Goal: Task Accomplishment & Management: Use online tool/utility

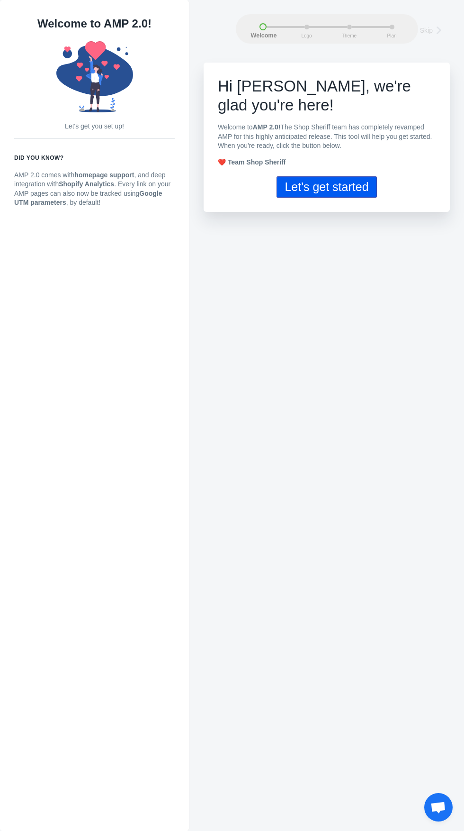
click at [344, 176] on button "Let's get started" at bounding box center [327, 186] width 100 height 21
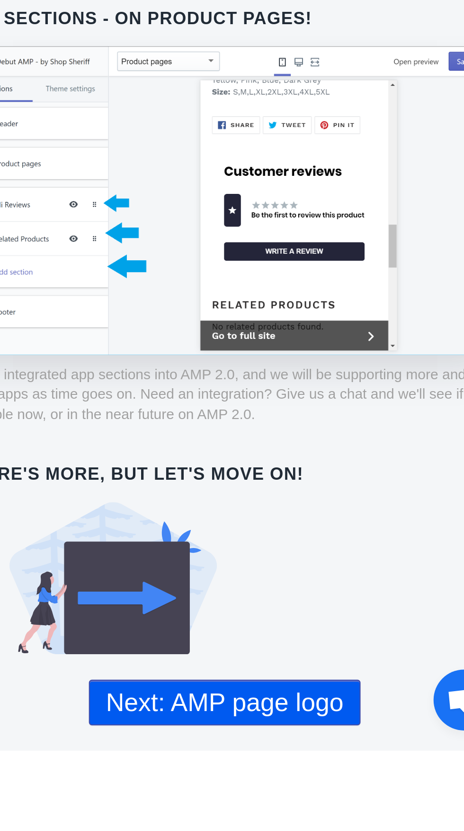
click at [371, 812] on button "Next: AMP page logo" at bounding box center [326, 807] width 127 height 21
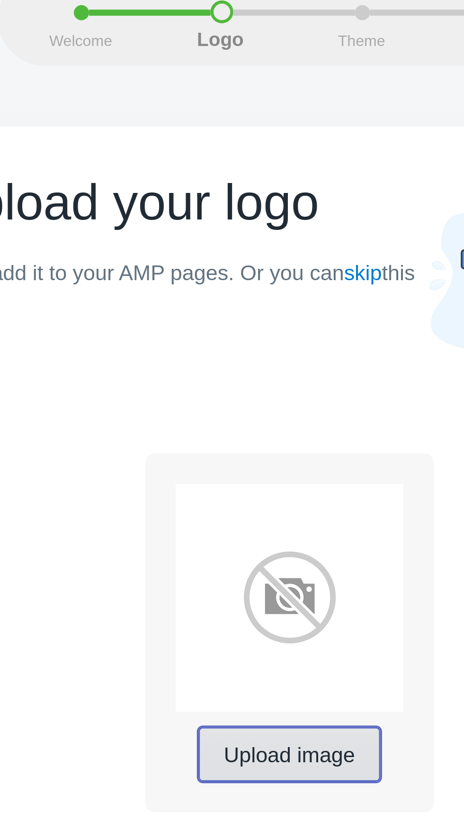
click at [333, 265] on button "Upload image" at bounding box center [327, 258] width 57 height 17
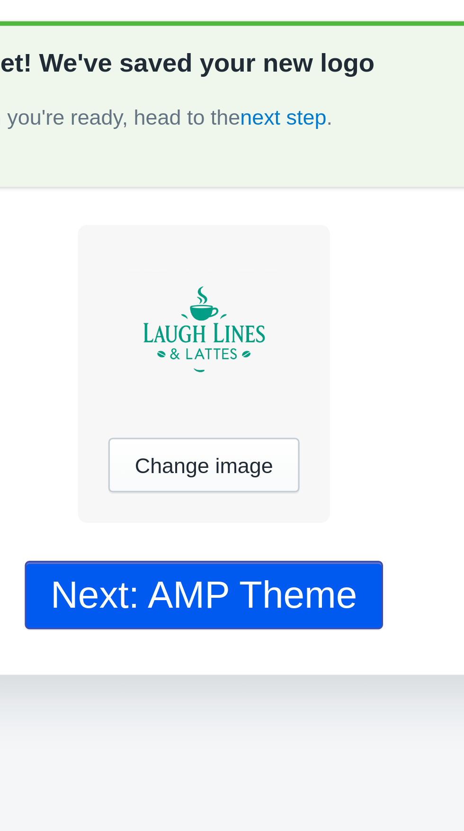
click at [369, 344] on div "Next: AMP Theme" at bounding box center [327, 341] width 96 height 14
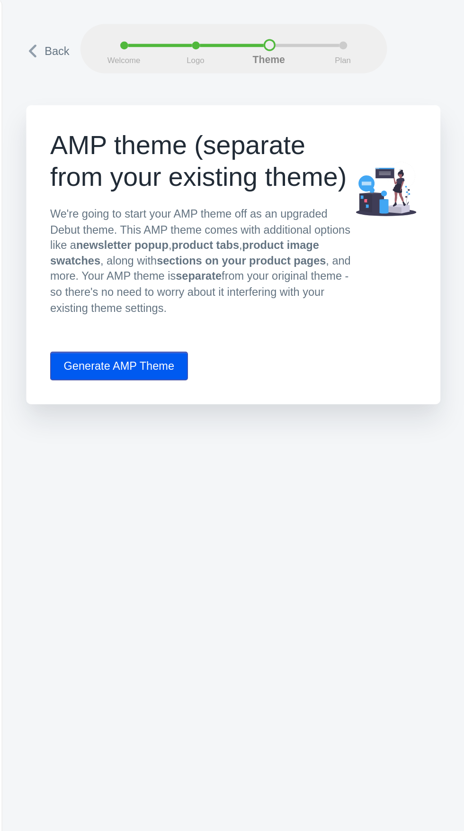
click at [280, 218] on button "Generate AMP Theme" at bounding box center [259, 217] width 82 height 17
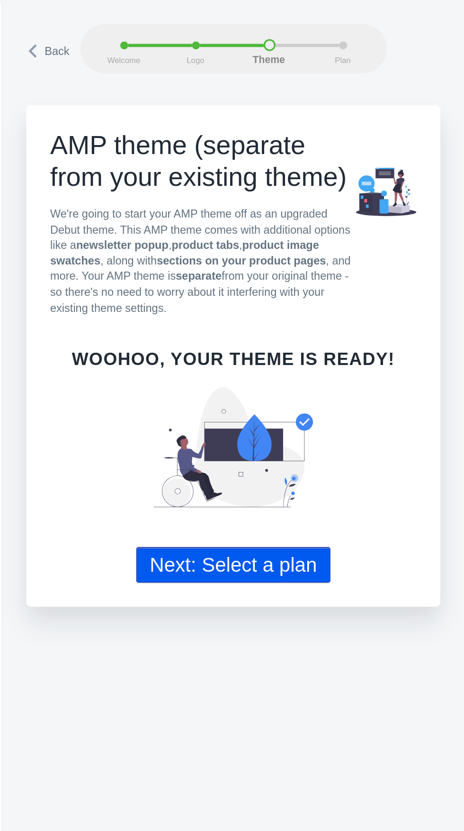
click at [354, 337] on button "Next: Select a plan" at bounding box center [327, 335] width 116 height 21
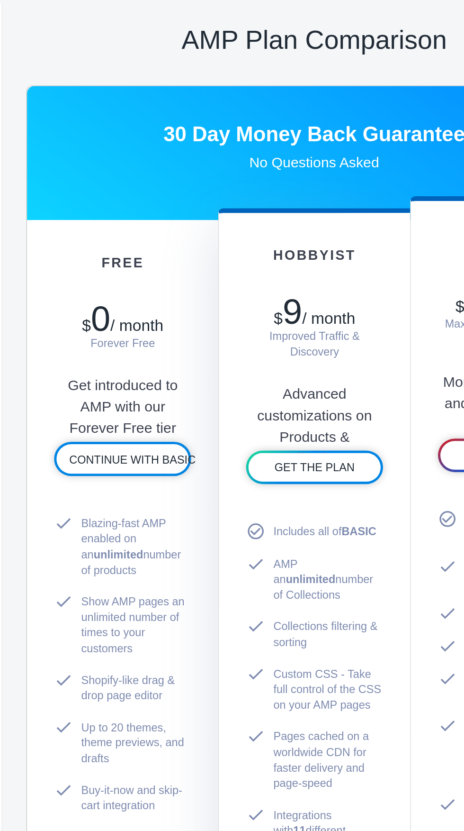
scroll to position [456, 0]
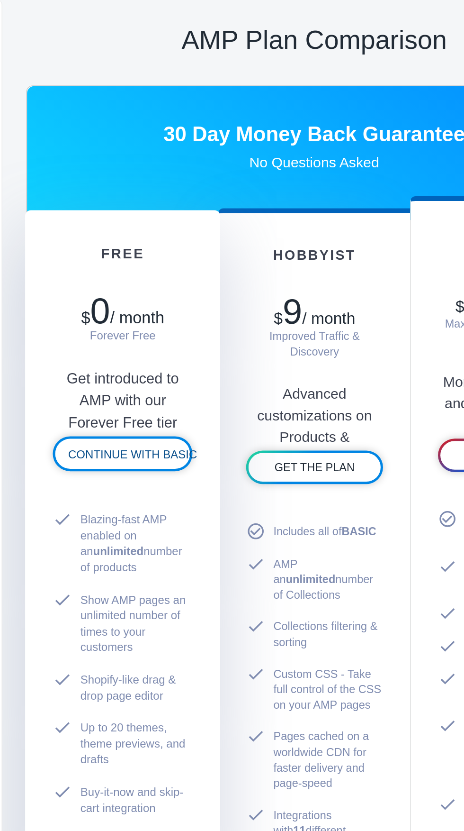
click at [264, 266] on span "CONTINUE WITH BASIC" at bounding box center [267, 270] width 77 height 8
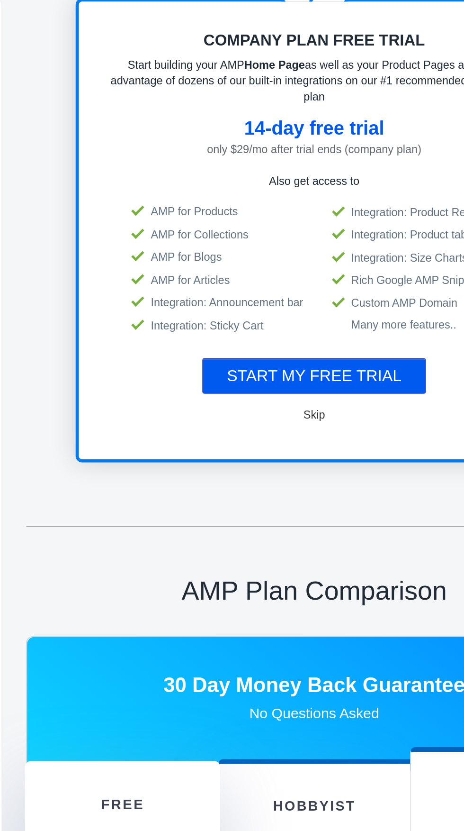
scroll to position [0, 0]
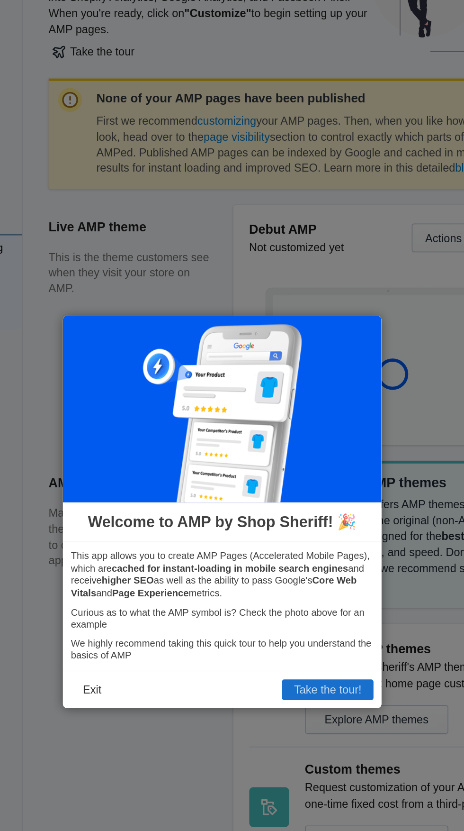
click at [300, 527] on button "Take the tour!" at bounding box center [295, 521] width 54 height 12
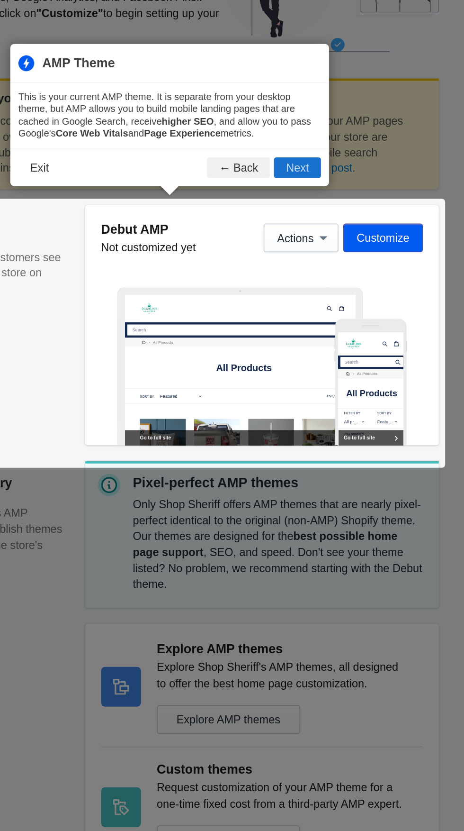
click at [364, 210] on button "Next" at bounding box center [365, 211] width 28 height 12
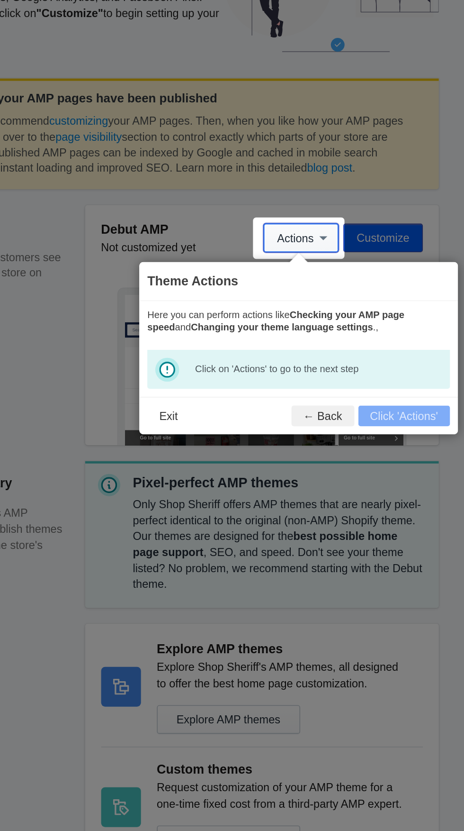
click at [372, 259] on button "Actions" at bounding box center [367, 252] width 45 height 17
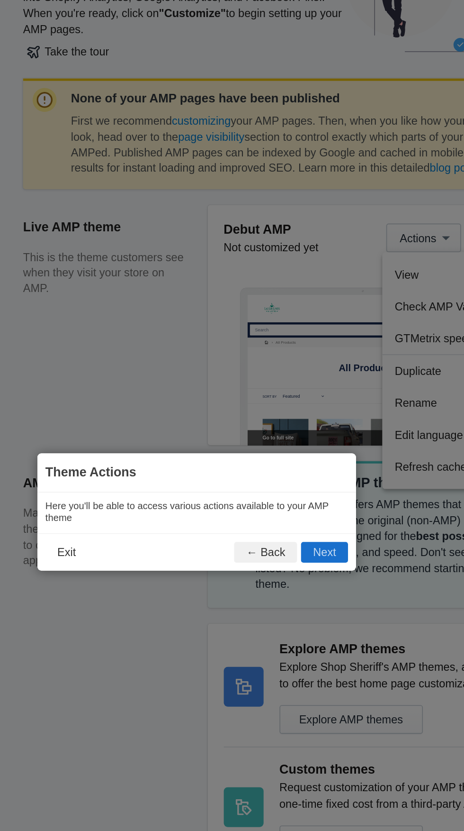
click at [321, 445] on button "Next" at bounding box center [308, 439] width 28 height 12
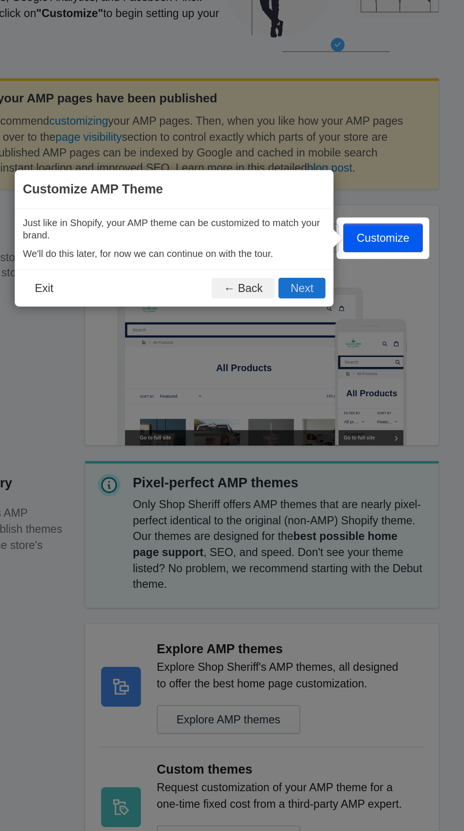
click at [372, 285] on button "Next" at bounding box center [368, 282] width 28 height 12
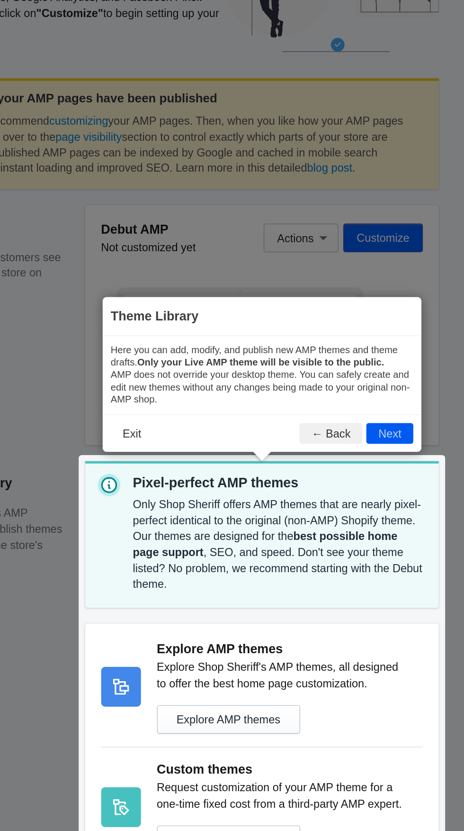
click at [379, 289] on header "Theme Library" at bounding box center [344, 299] width 190 height 23
click at [422, 371] on button "Next" at bounding box center [420, 368] width 28 height 12
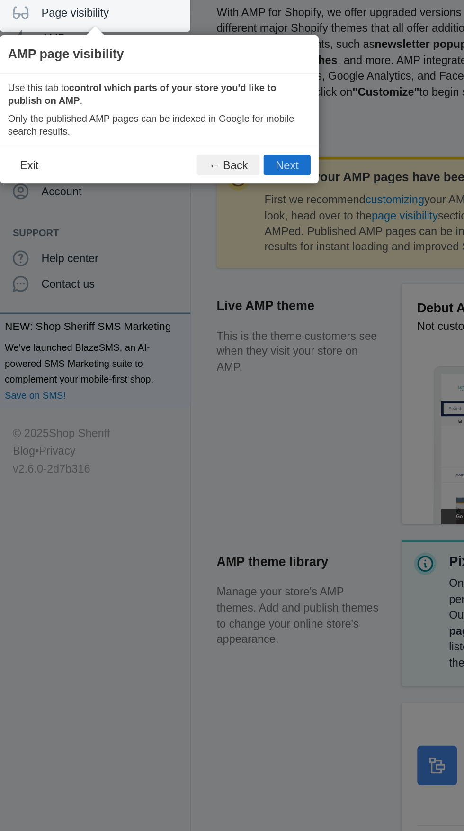
click at [168, 166] on button "Next" at bounding box center [171, 162] width 28 height 12
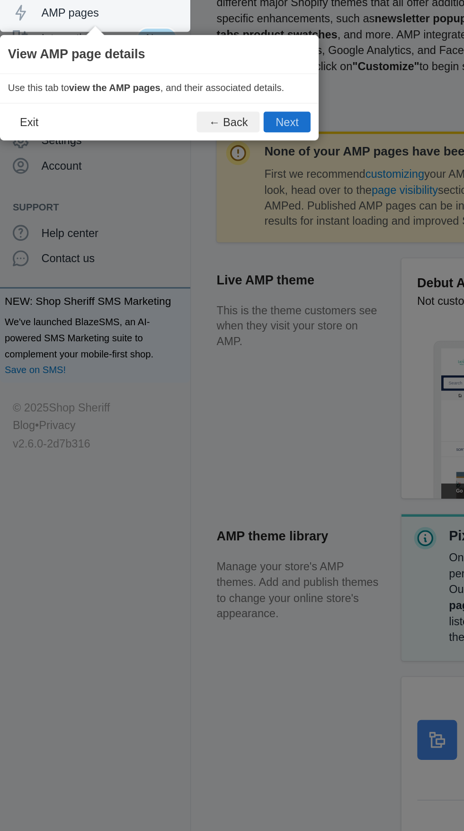
click at [166, 155] on button "Next" at bounding box center [171, 152] width 28 height 12
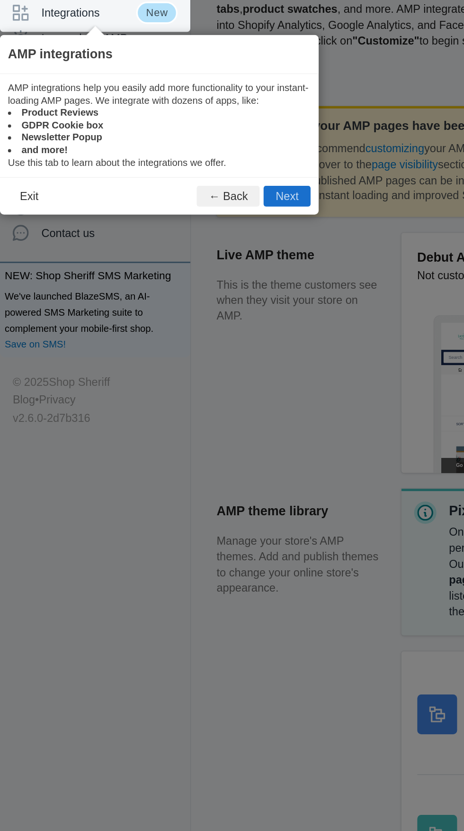
click at [175, 216] on button "Next" at bounding box center [171, 211] width 28 height 12
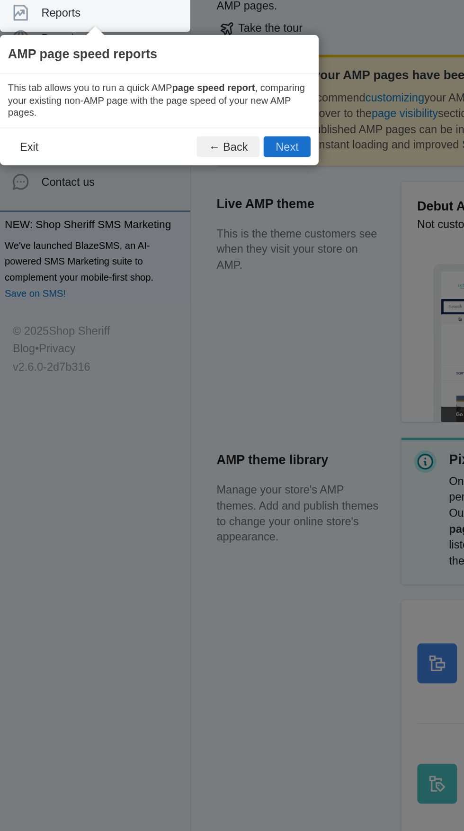
click at [177, 216] on button "Next" at bounding box center [171, 212] width 28 height 12
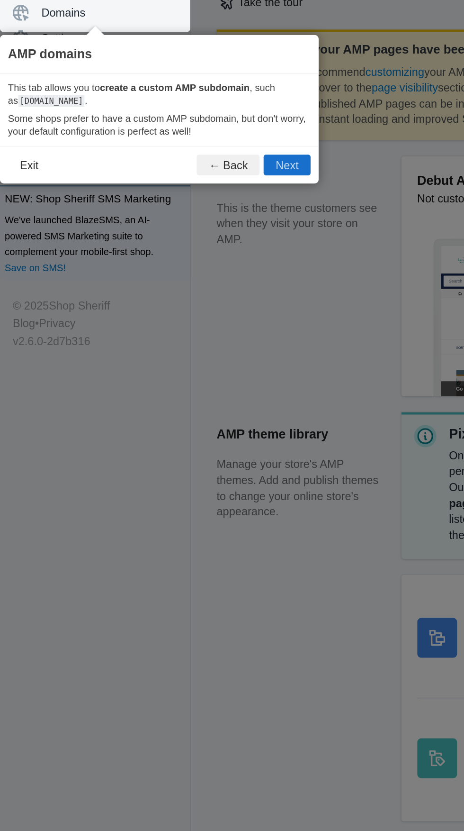
click at [169, 243] on button "Next" at bounding box center [171, 238] width 28 height 12
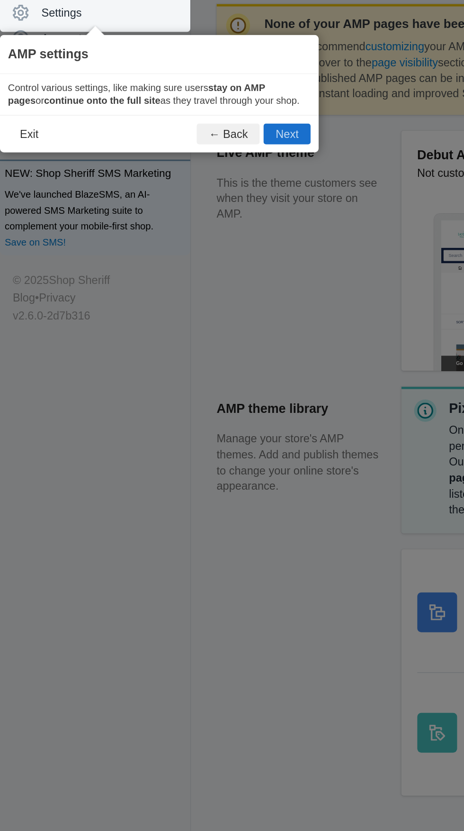
click at [168, 240] on button "Next" at bounding box center [171, 235] width 28 height 12
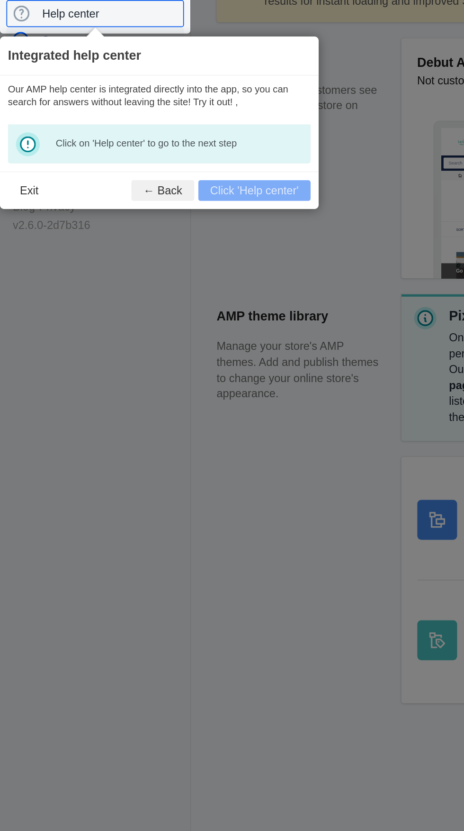
click at [77, 230] on span "Contact us" at bounding box center [65, 233] width 81 height 9
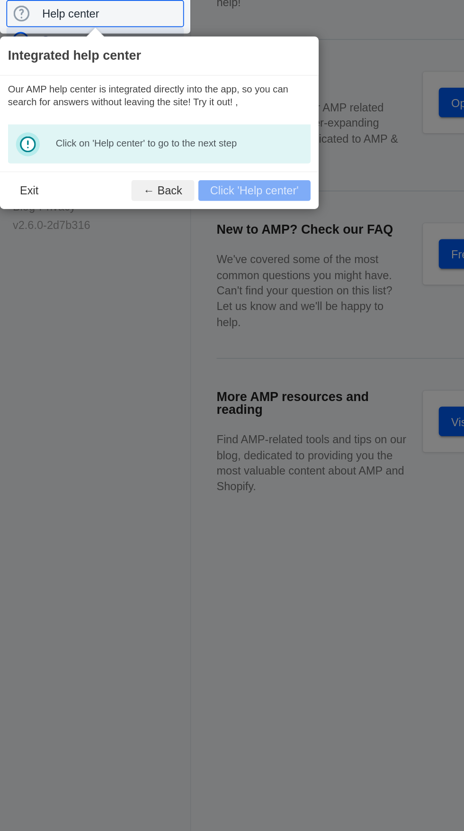
click at [85, 226] on div "Contact us" at bounding box center [57, 233] width 98 height 15
click at [82, 220] on span "Help center" at bounding box center [65, 218] width 80 height 9
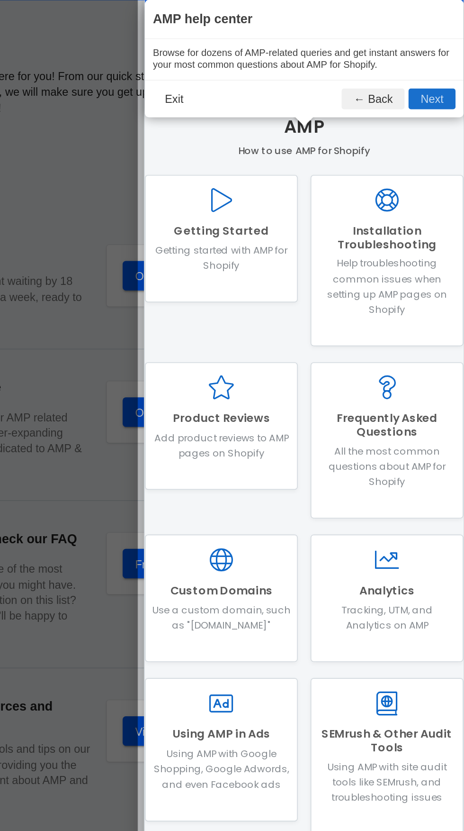
click at [444, 82] on button "Next" at bounding box center [445, 85] width 28 height 12
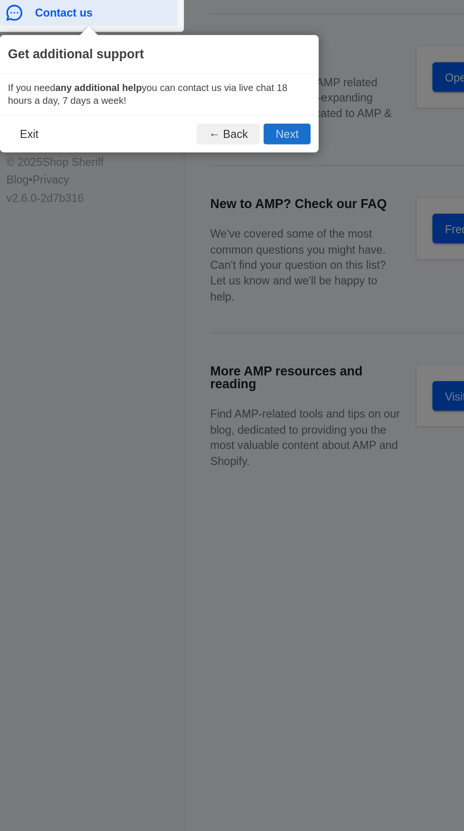
click at [172, 304] on button "Next" at bounding box center [175, 305] width 28 height 12
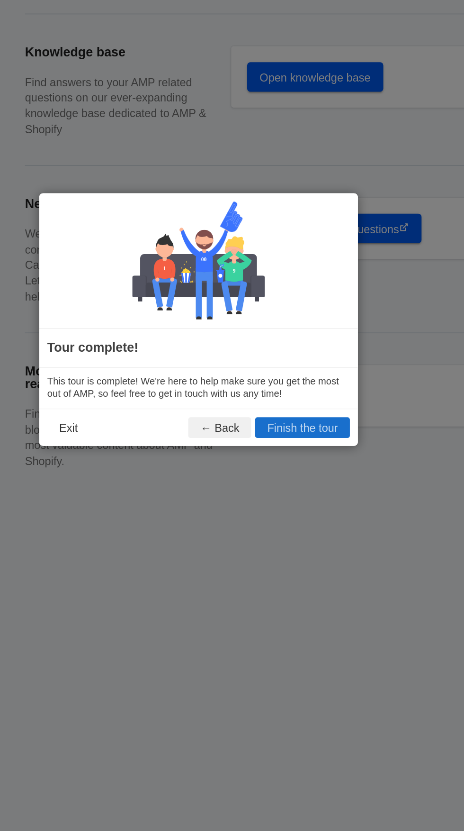
click at [313, 486] on button "Finish the tour" at bounding box center [294, 479] width 56 height 12
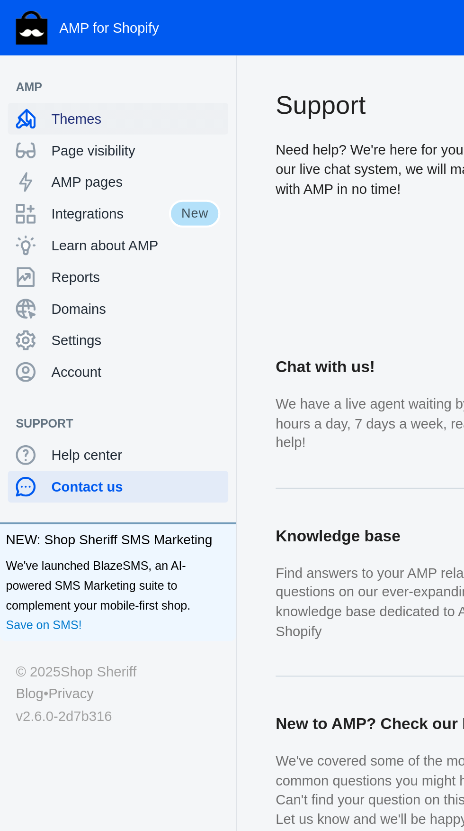
click at [46, 56] on span "Themes" at bounding box center [65, 56] width 81 height 9
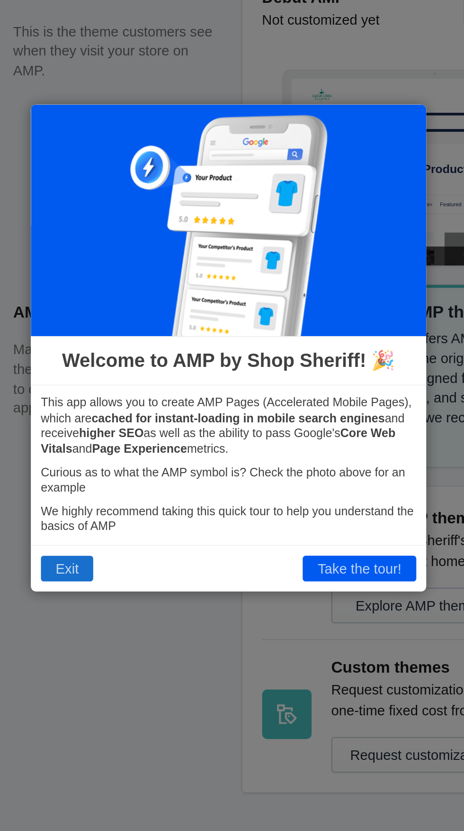
click at [162, 527] on button "Exit" at bounding box center [154, 521] width 25 height 12
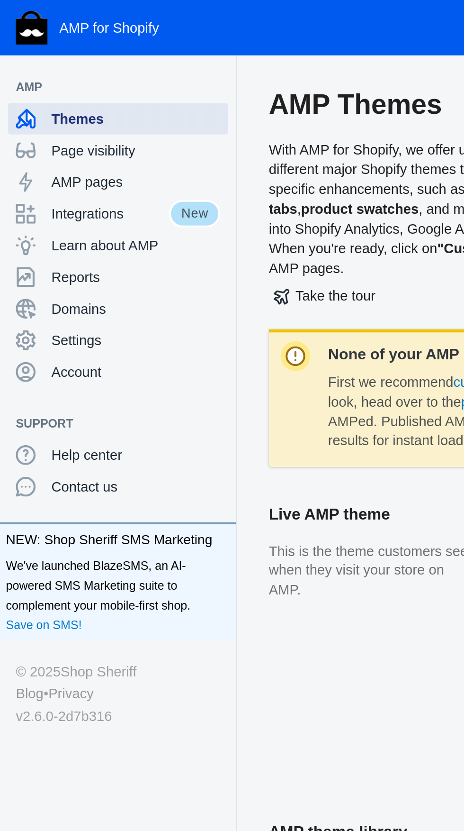
click at [78, 61] on span "Themes" at bounding box center [65, 56] width 81 height 9
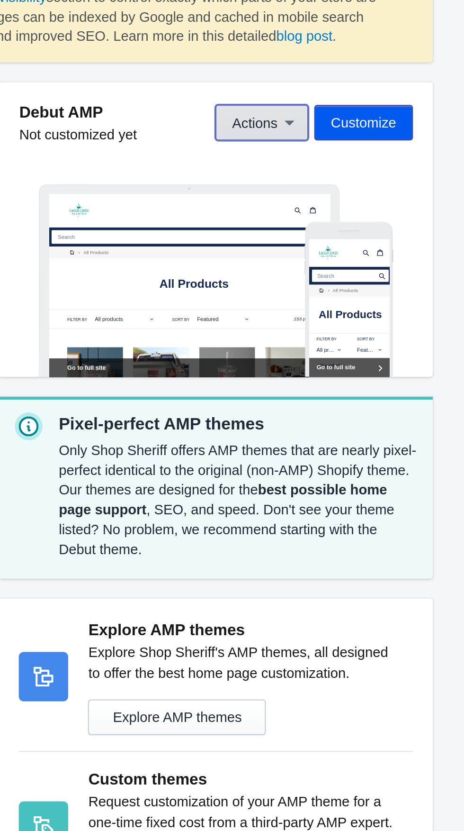
click at [371, 253] on span "Actions" at bounding box center [364, 253] width 22 height 8
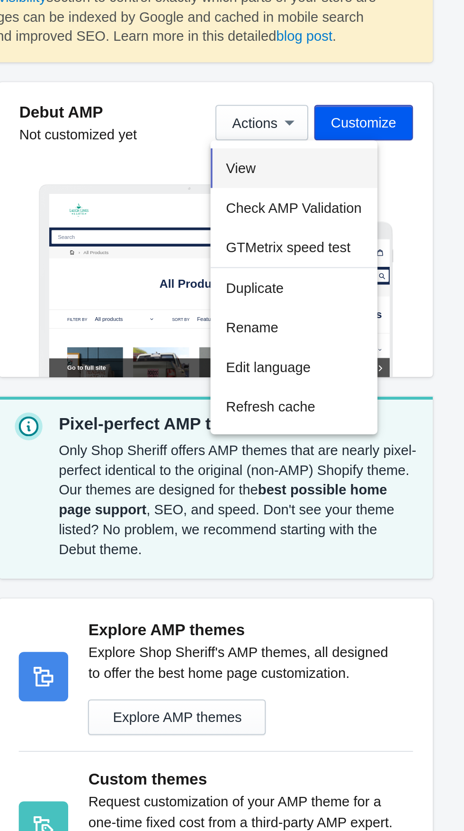
click at [374, 277] on button "View" at bounding box center [383, 274] width 80 height 19
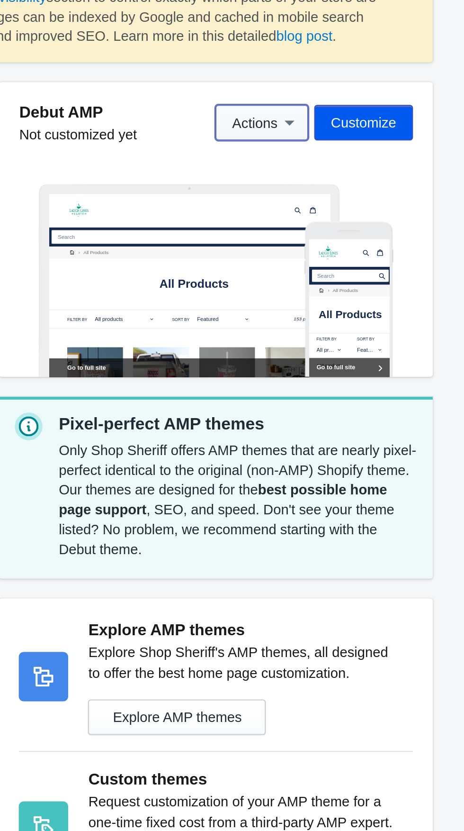
click at [378, 253] on icon at bounding box center [380, 252] width 9 height 9
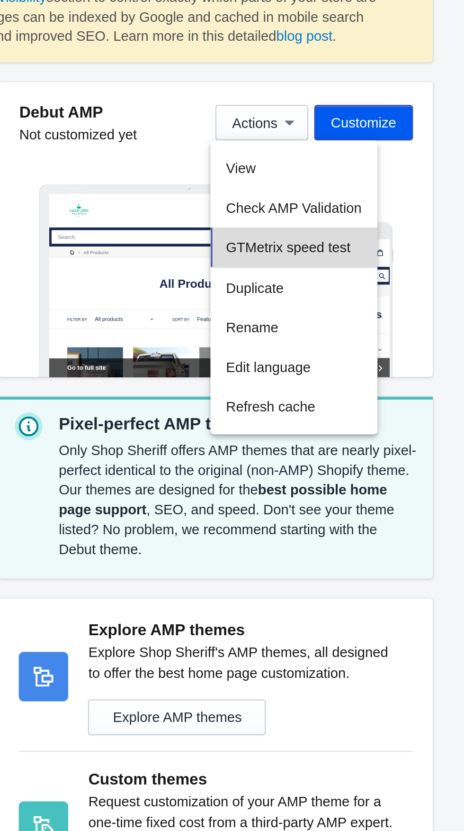
click at [405, 310] on span "GTMetrix speed test" at bounding box center [380, 312] width 60 height 8
